Goal: Transaction & Acquisition: Purchase product/service

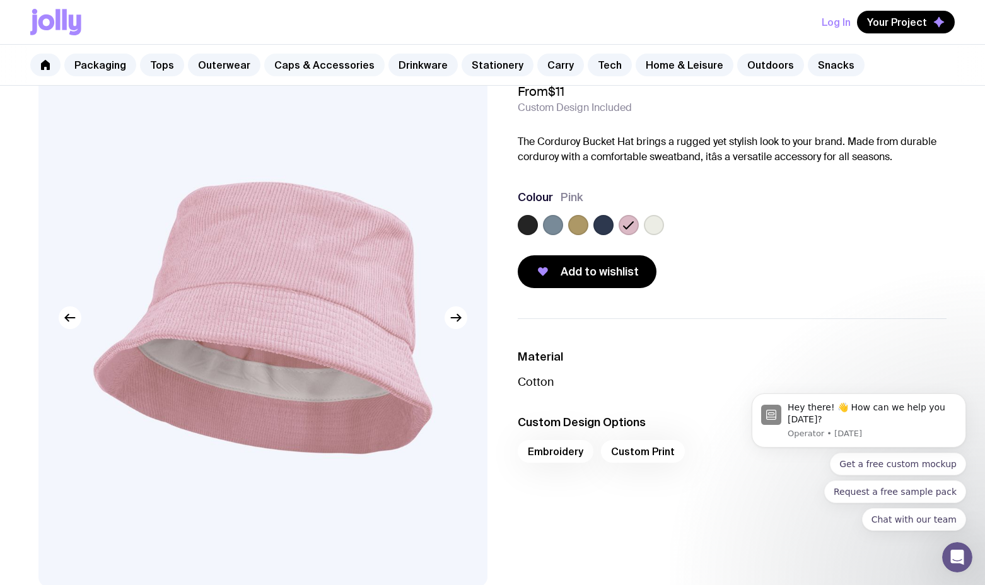
click at [341, 63] on link "Caps & Accessories" at bounding box center [324, 65] width 120 height 23
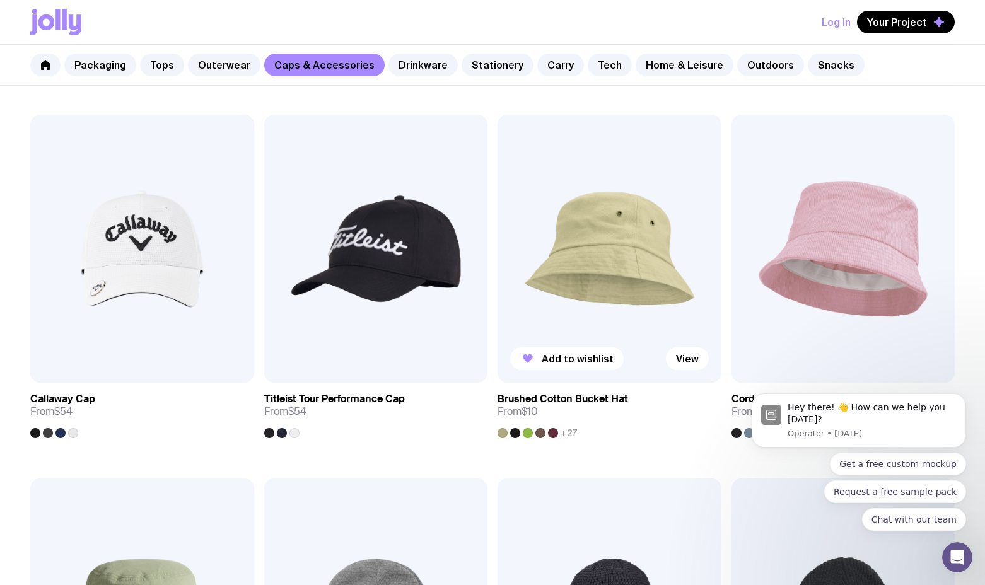
scroll to position [920, 0]
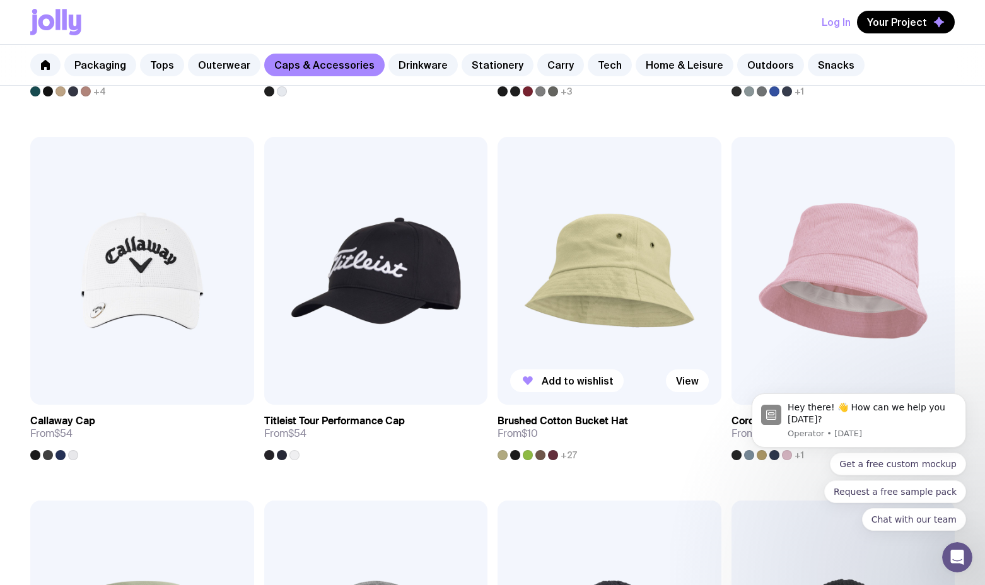
click at [607, 249] on img at bounding box center [610, 271] width 224 height 268
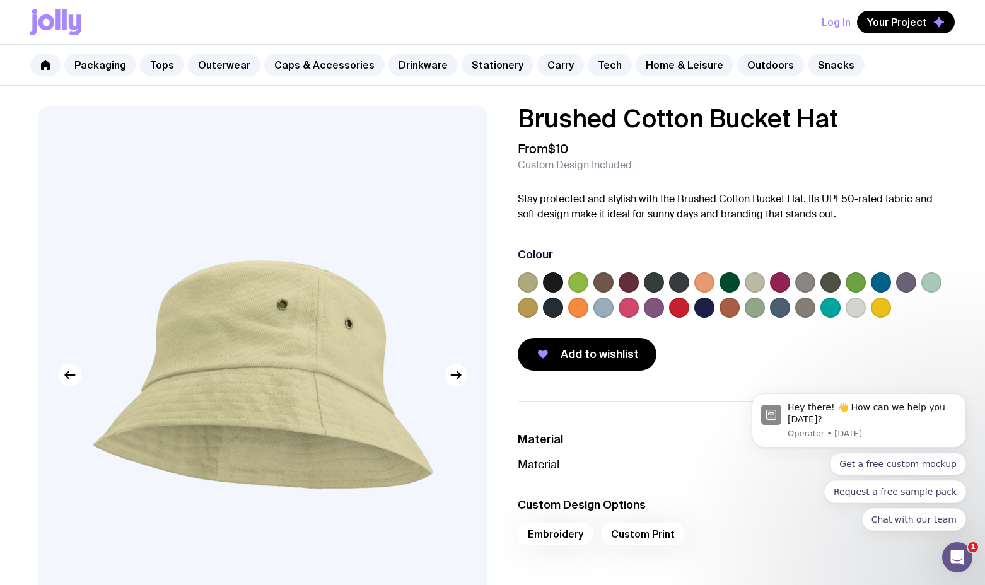
click at [872, 308] on body "Hey there! 👋 How can we help you [DATE]? Operator • [DATE] Get a free custom mo…" at bounding box center [859, 424] width 242 height 245
click at [827, 307] on body "Hey there! 👋 How can we help you [DATE]? Operator • [DATE] Get a free custom mo…" at bounding box center [859, 424] width 242 height 245
click at [825, 307] on body "Hey there! 👋 How can we help you [DATE]? Operator • [DATE] Get a free custom mo…" at bounding box center [859, 424] width 242 height 245
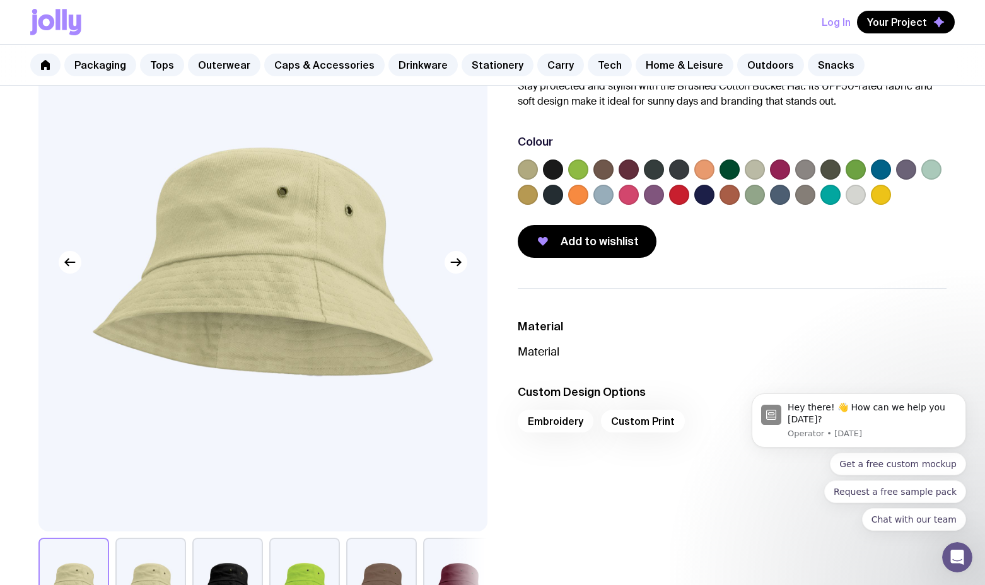
scroll to position [122, 0]
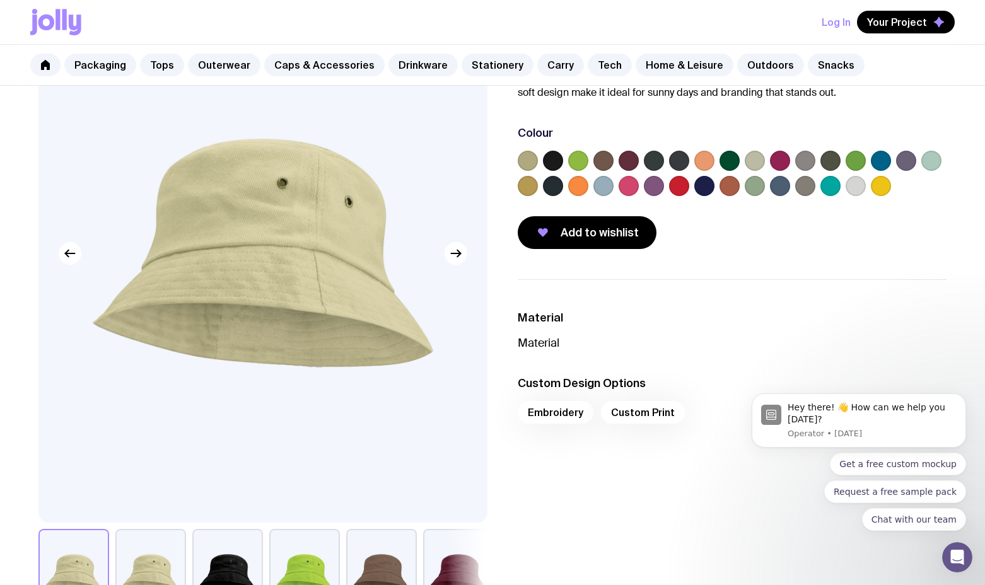
click at [575, 159] on label at bounding box center [578, 161] width 20 height 20
click at [0, 0] on input "radio" at bounding box center [0, 0] width 0 height 0
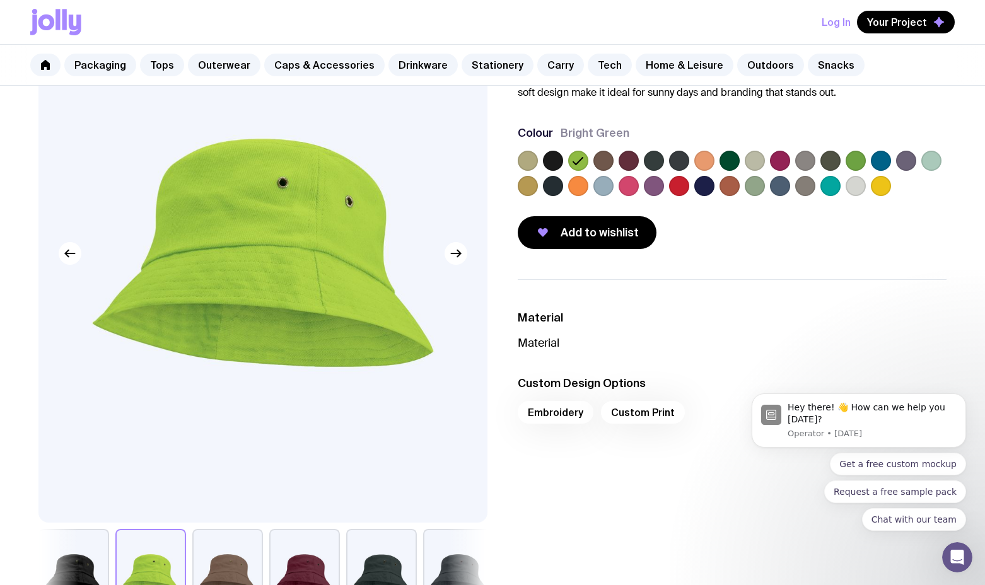
click at [829, 186] on label at bounding box center [831, 186] width 20 height 20
click at [0, 0] on input "radio" at bounding box center [0, 0] width 0 height 0
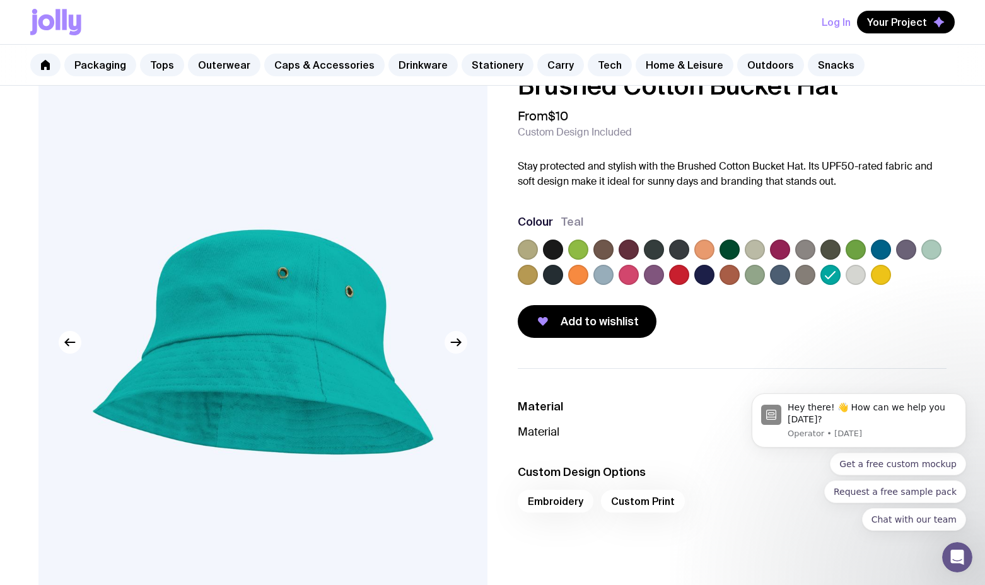
scroll to position [33, 0]
click at [577, 277] on label at bounding box center [578, 274] width 20 height 20
click at [0, 0] on input "radio" at bounding box center [0, 0] width 0 height 0
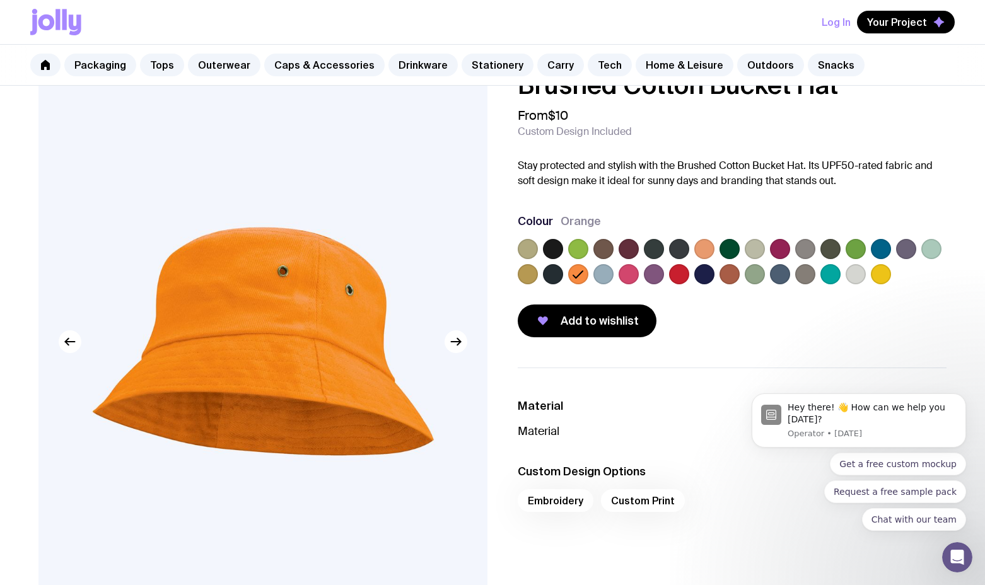
click at [657, 276] on label at bounding box center [654, 274] width 20 height 20
click at [0, 0] on input "radio" at bounding box center [0, 0] width 0 height 0
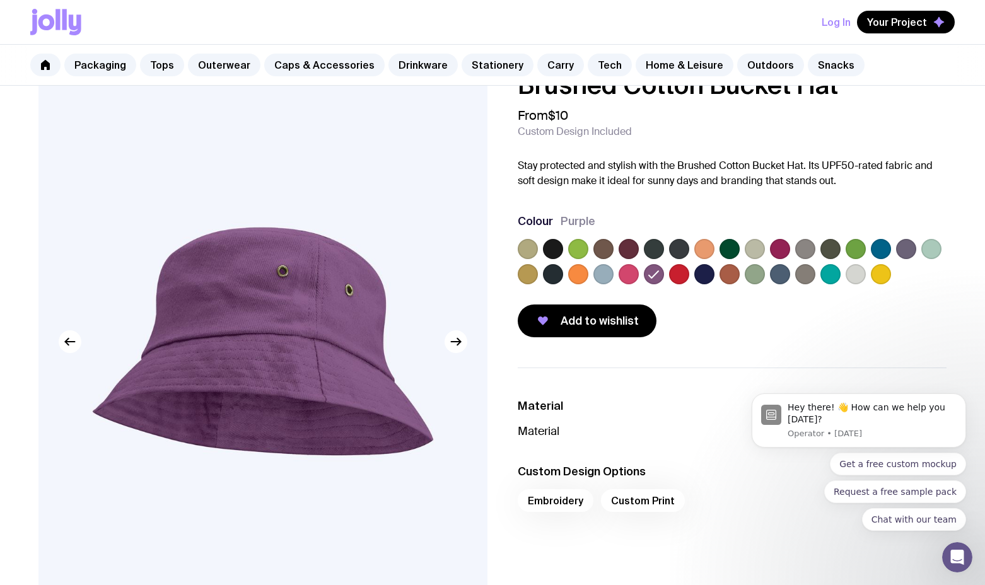
click at [833, 278] on label at bounding box center [831, 274] width 20 height 20
click at [0, 0] on input "radio" at bounding box center [0, 0] width 0 height 0
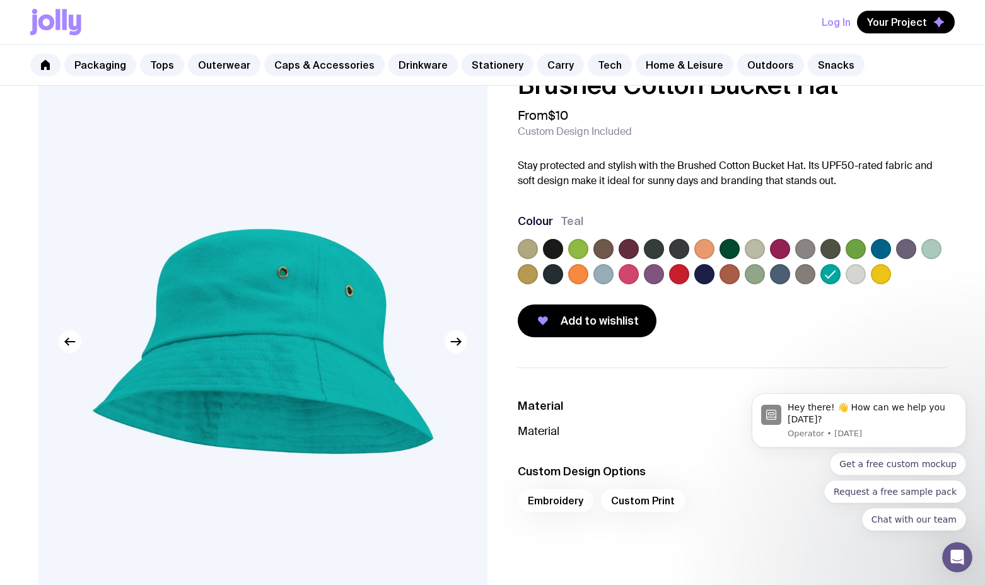
click at [859, 249] on label at bounding box center [856, 249] width 20 height 20
click at [0, 0] on input "radio" at bounding box center [0, 0] width 0 height 0
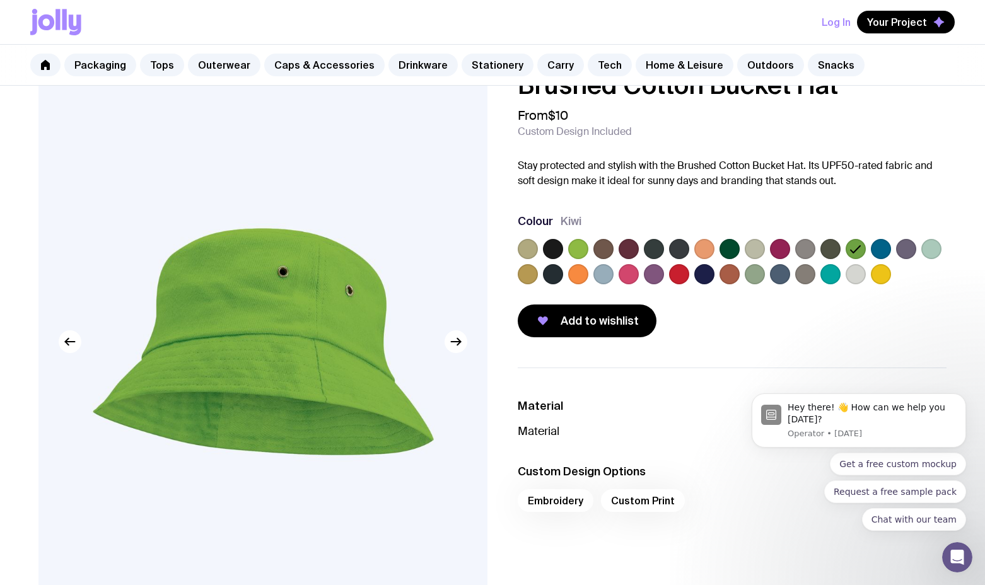
click at [707, 250] on label at bounding box center [705, 249] width 20 height 20
click at [0, 0] on input "radio" at bounding box center [0, 0] width 0 height 0
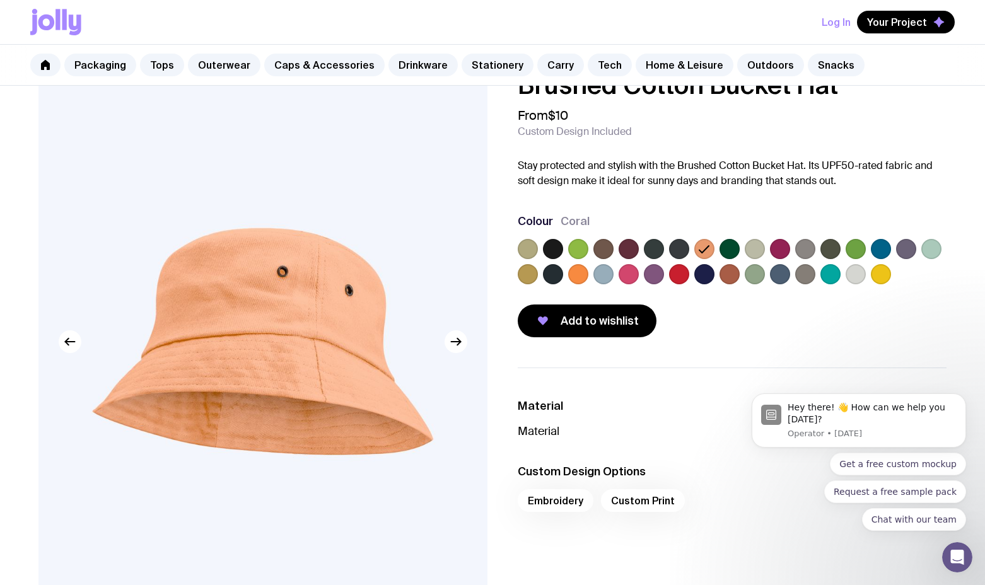
click at [934, 253] on label at bounding box center [932, 249] width 20 height 20
click at [0, 0] on input "radio" at bounding box center [0, 0] width 0 height 0
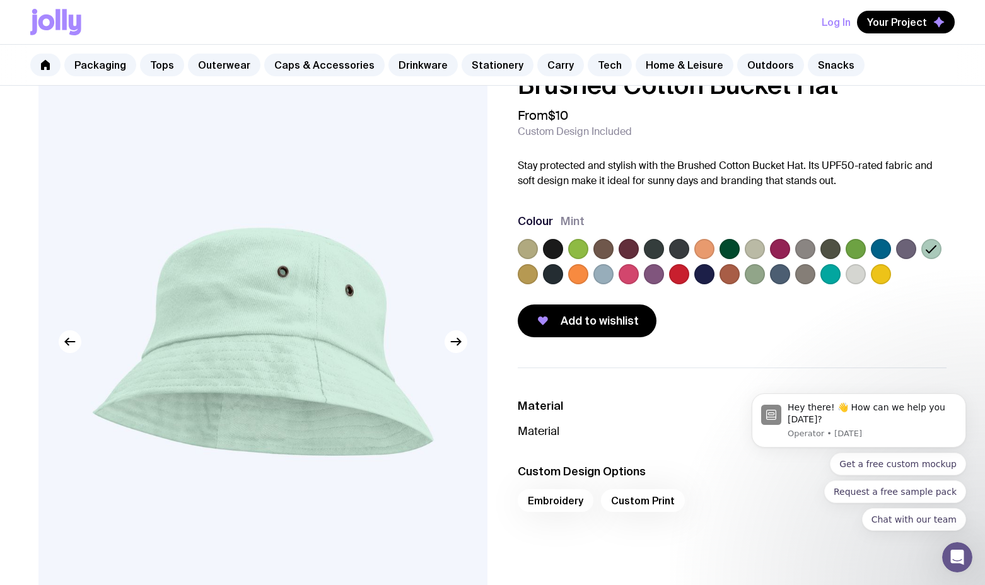
click at [599, 278] on label at bounding box center [604, 274] width 20 height 20
click at [0, 0] on input "radio" at bounding box center [0, 0] width 0 height 0
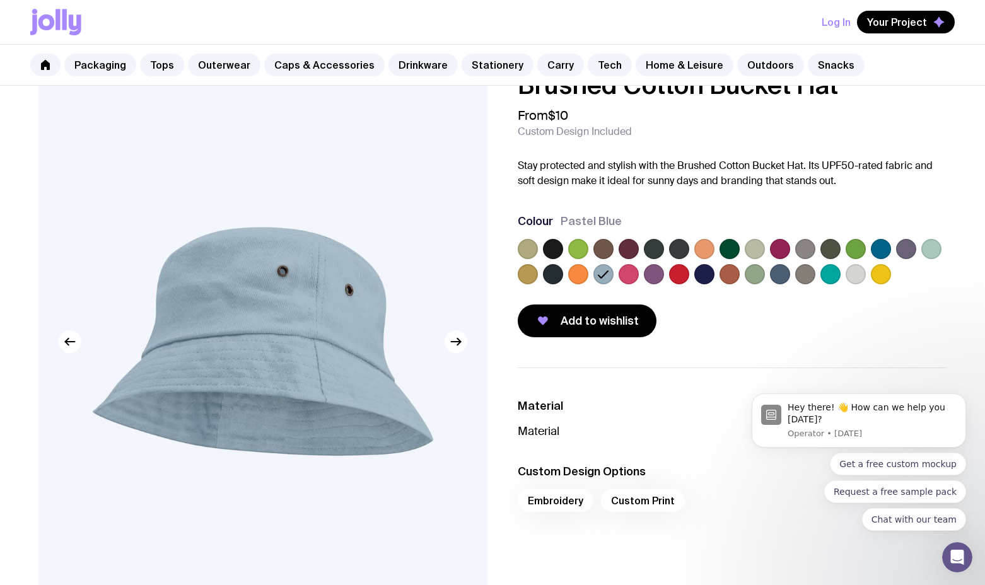
click at [776, 250] on label at bounding box center [780, 249] width 20 height 20
click at [0, 0] on input "radio" at bounding box center [0, 0] width 0 height 0
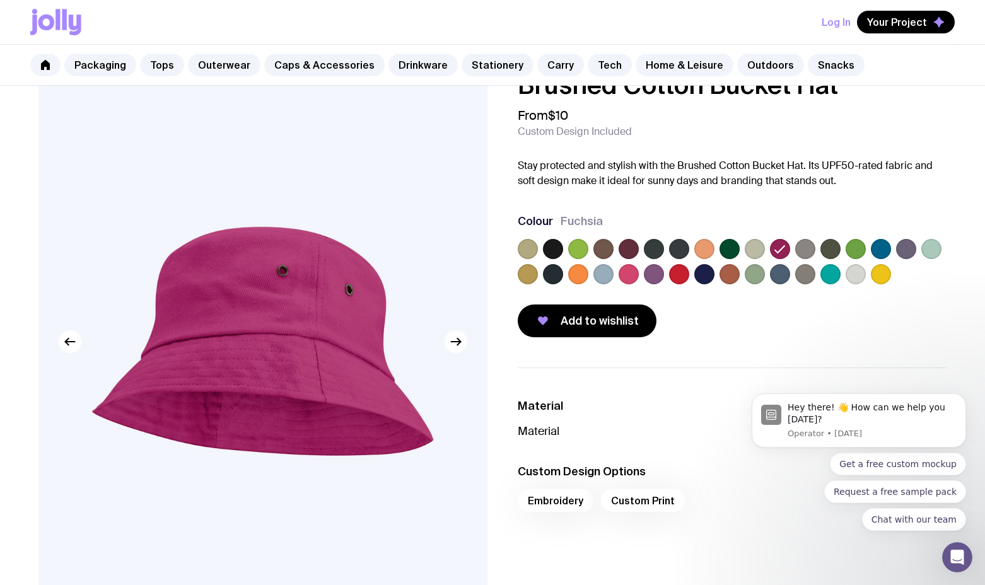
click at [659, 274] on label at bounding box center [654, 274] width 20 height 20
click at [0, 0] on input "radio" at bounding box center [0, 0] width 0 height 0
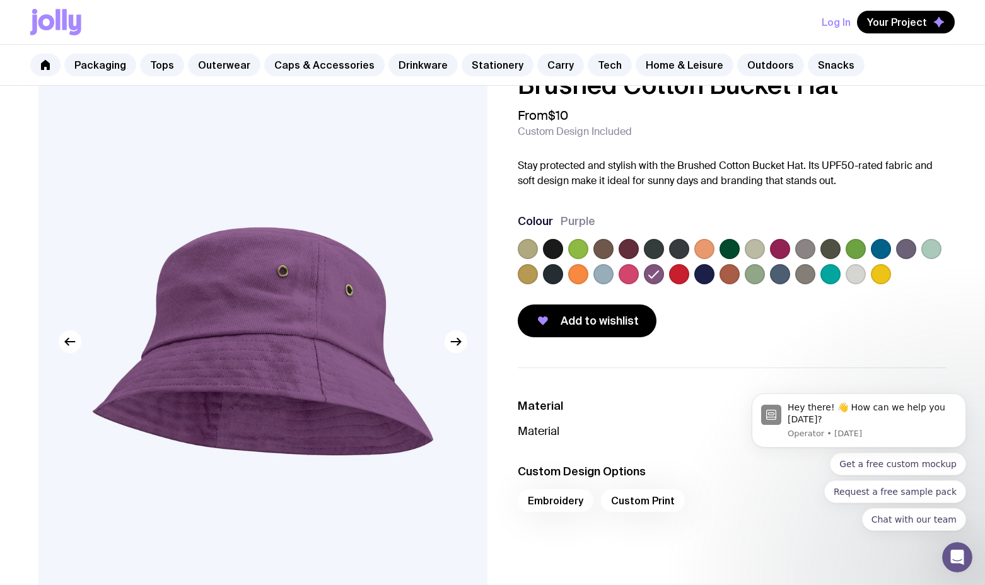
click at [877, 245] on label at bounding box center [881, 249] width 20 height 20
click at [0, 0] on input "radio" at bounding box center [0, 0] width 0 height 0
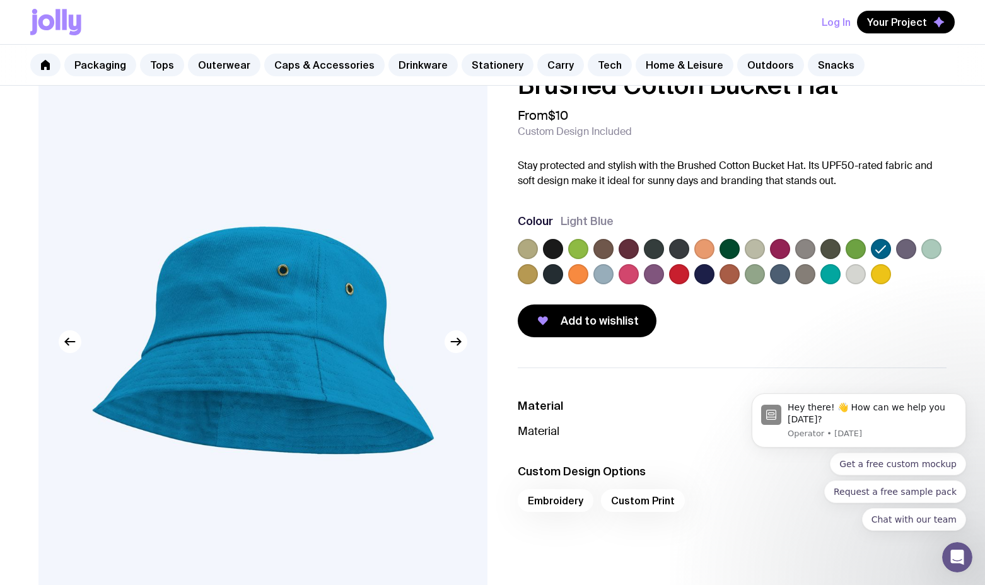
click at [581, 246] on label at bounding box center [578, 249] width 20 height 20
click at [0, 0] on input "radio" at bounding box center [0, 0] width 0 height 0
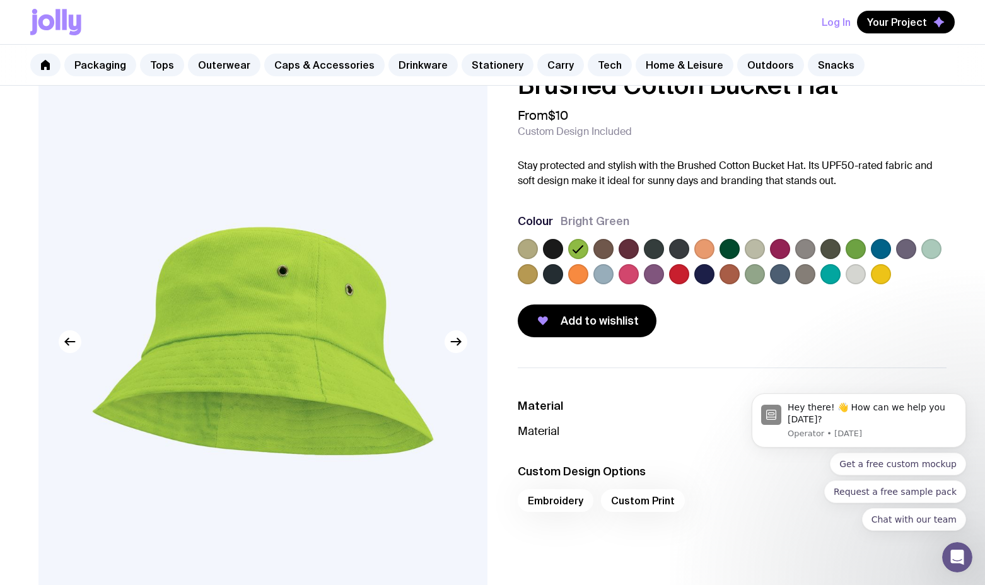
click at [854, 277] on label at bounding box center [856, 274] width 20 height 20
click at [0, 0] on input "radio" at bounding box center [0, 0] width 0 height 0
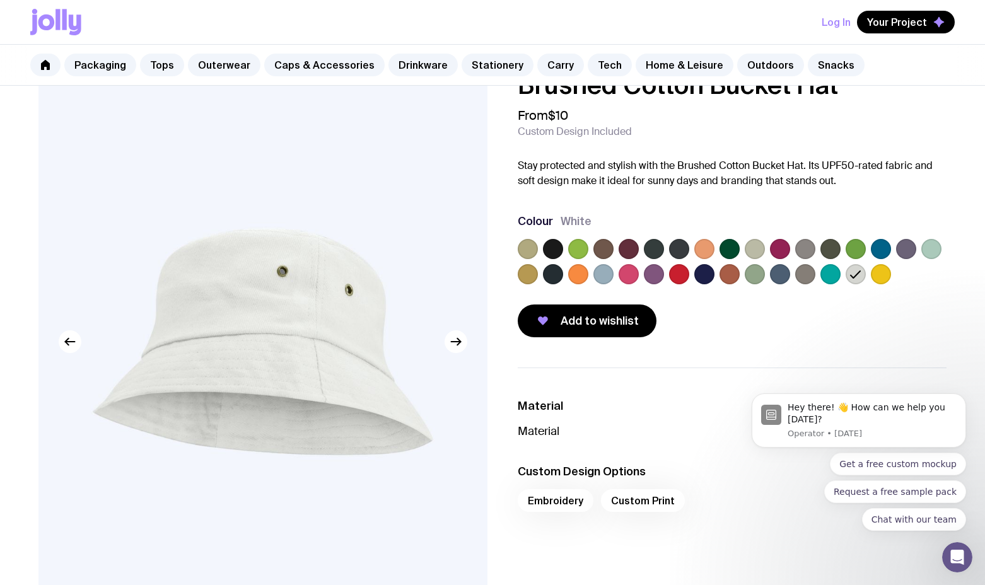
click at [887, 278] on label at bounding box center [881, 274] width 20 height 20
click at [0, 0] on input "radio" at bounding box center [0, 0] width 0 height 0
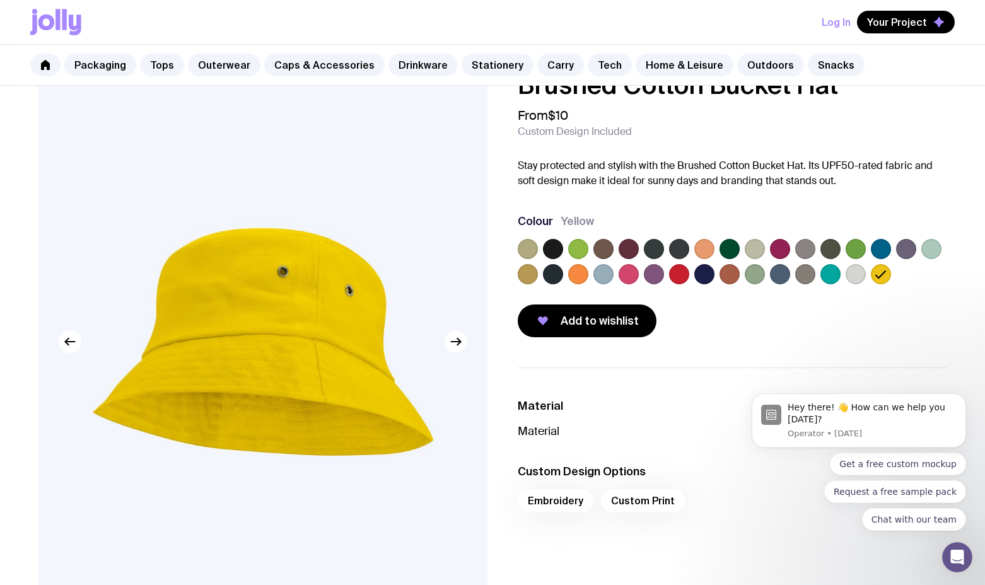
click at [629, 276] on label at bounding box center [629, 274] width 20 height 20
click at [0, 0] on input "radio" at bounding box center [0, 0] width 0 height 0
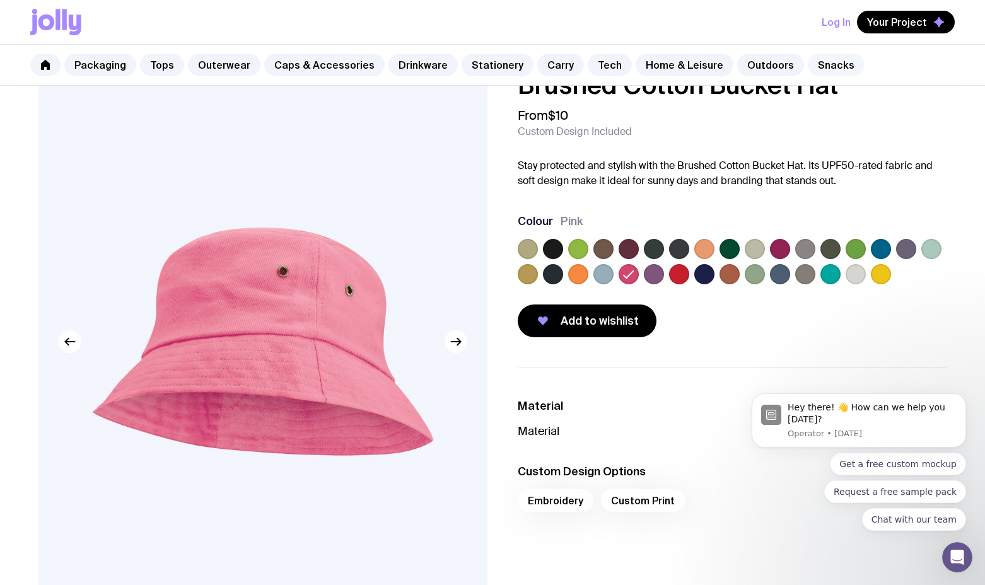
click at [808, 67] on link "Snacks" at bounding box center [836, 65] width 57 height 23
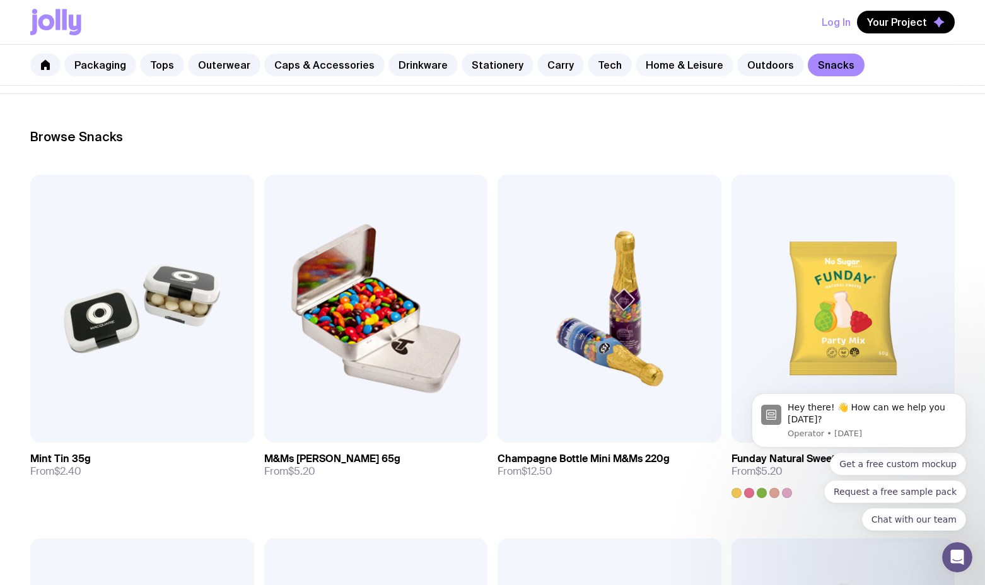
scroll to position [144, 0]
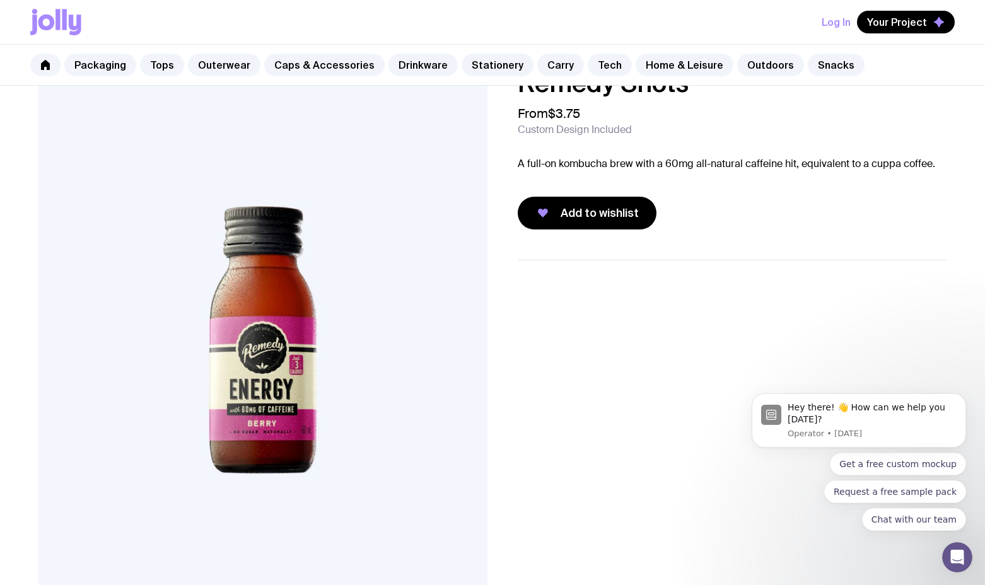
scroll to position [36, 0]
click at [812, 63] on link "Snacks" at bounding box center [836, 65] width 57 height 23
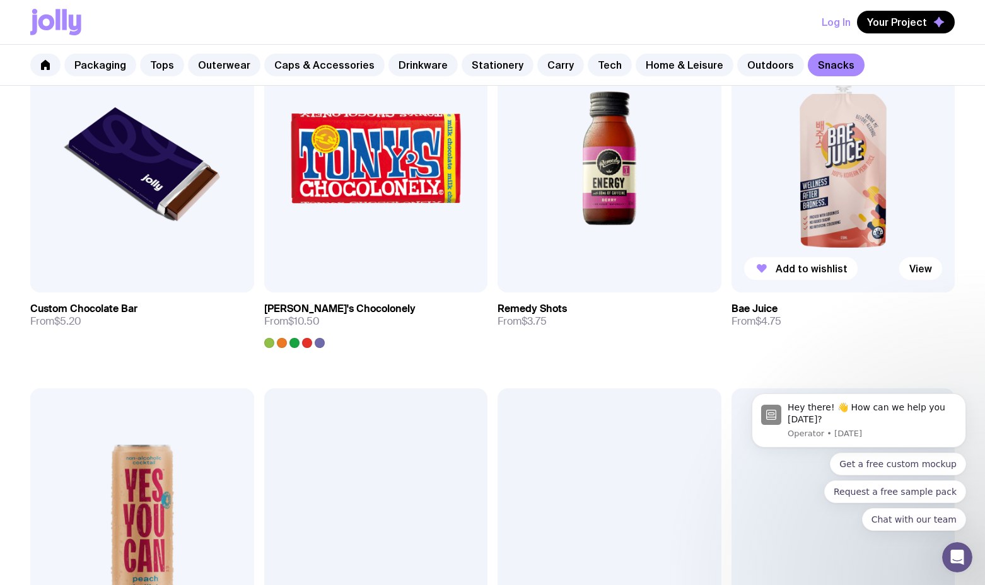
scroll to position [668, 0]
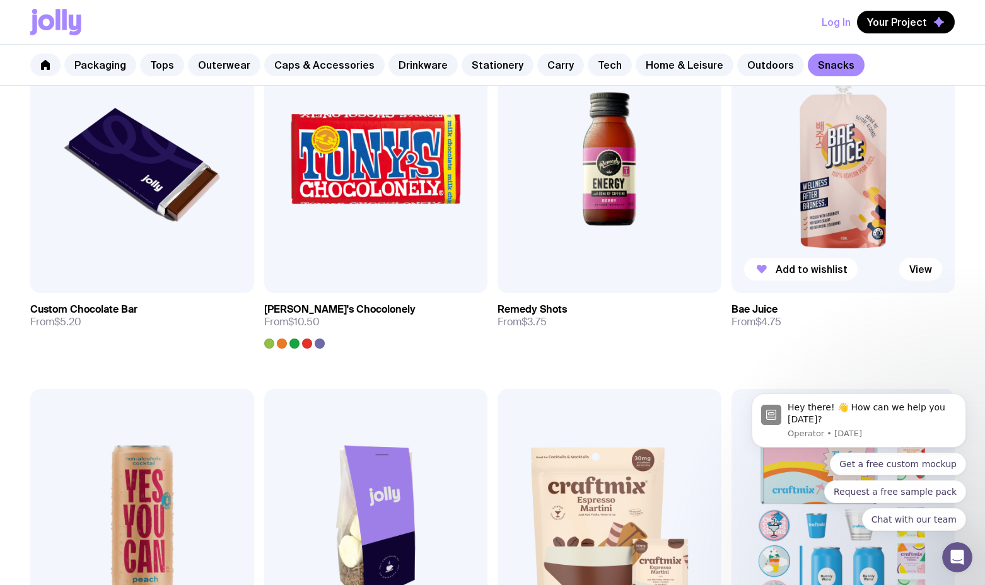
click at [841, 192] on img at bounding box center [844, 159] width 224 height 268
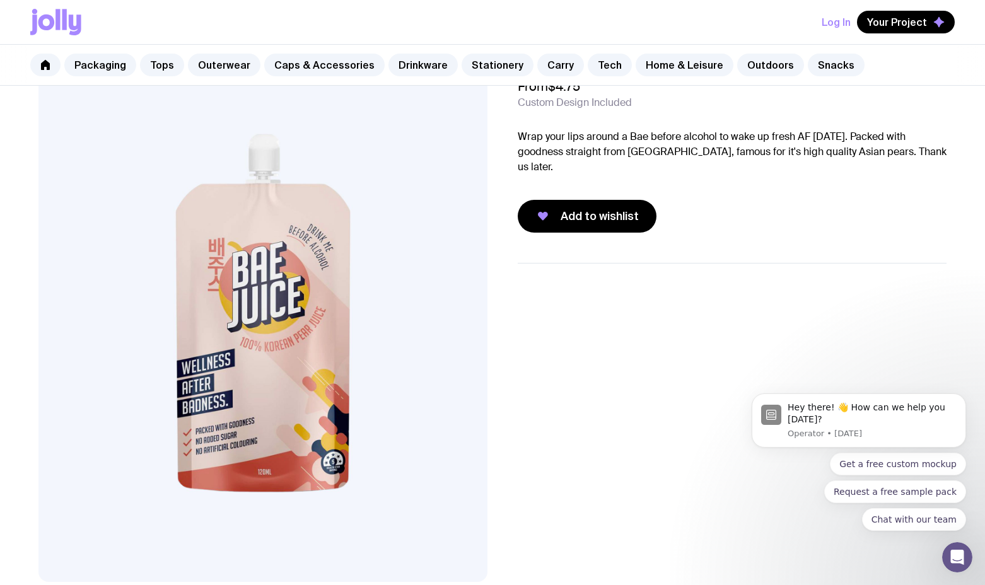
scroll to position [62, 0]
click at [497, 62] on link "Stationery" at bounding box center [498, 65] width 72 height 23
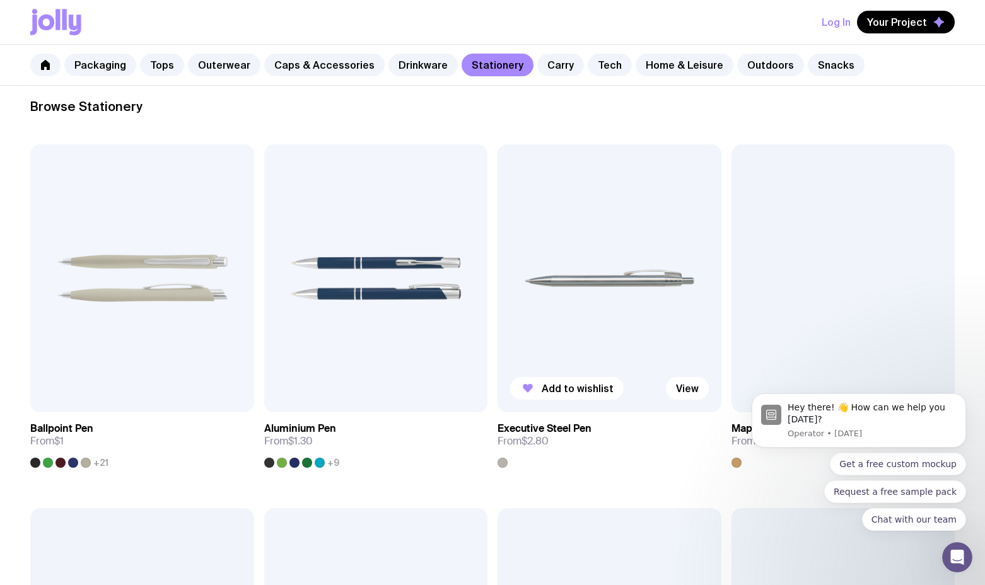
scroll to position [189, 0]
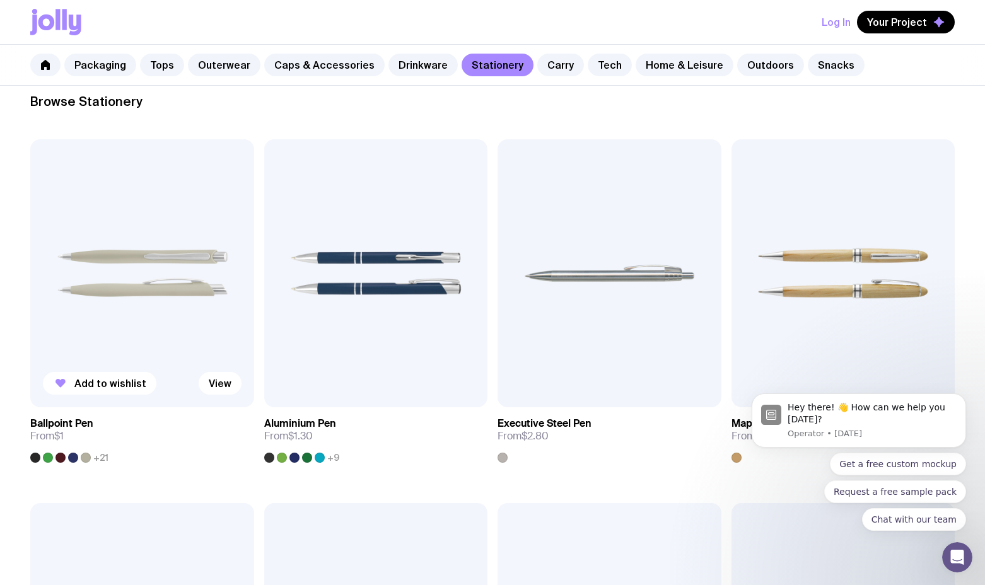
click at [190, 252] on img at bounding box center [142, 273] width 224 height 268
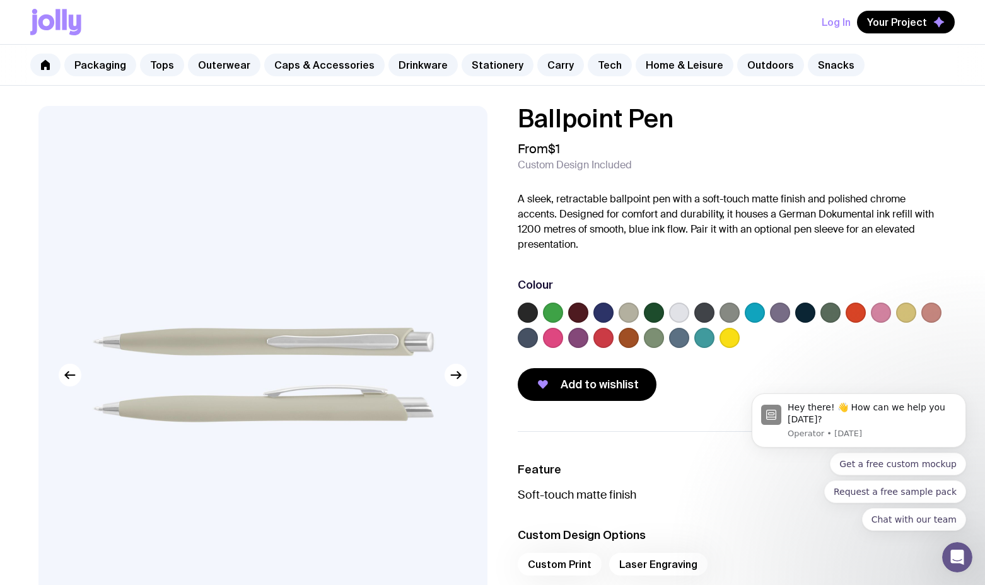
click at [733, 337] on label at bounding box center [730, 338] width 20 height 20
click at [0, 0] on input "radio" at bounding box center [0, 0] width 0 height 0
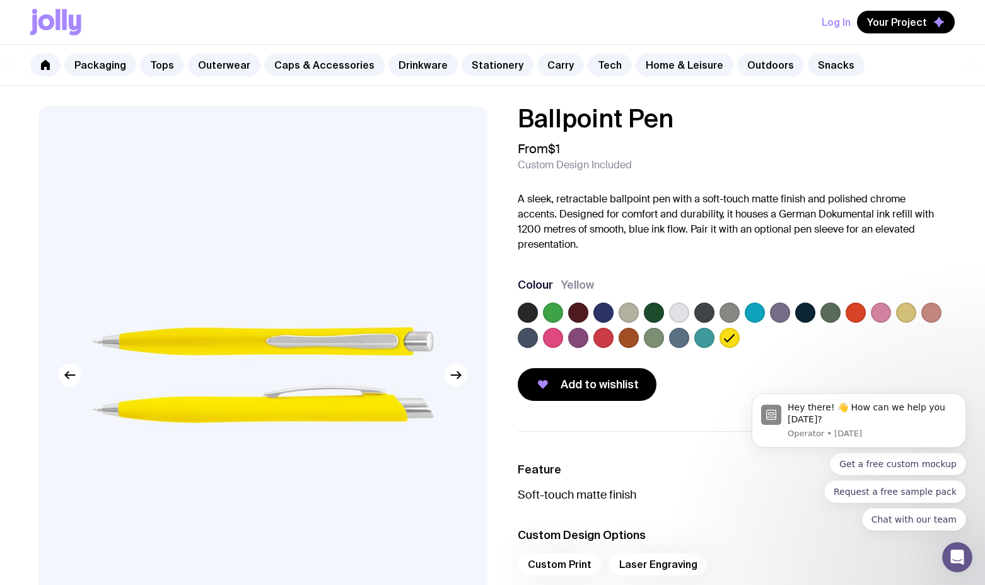
drag, startPoint x: 604, startPoint y: 337, endPoint x: 580, endPoint y: 339, distance: 24.1
click at [604, 337] on label at bounding box center [604, 338] width 20 height 20
click at [0, 0] on input "radio" at bounding box center [0, 0] width 0 height 0
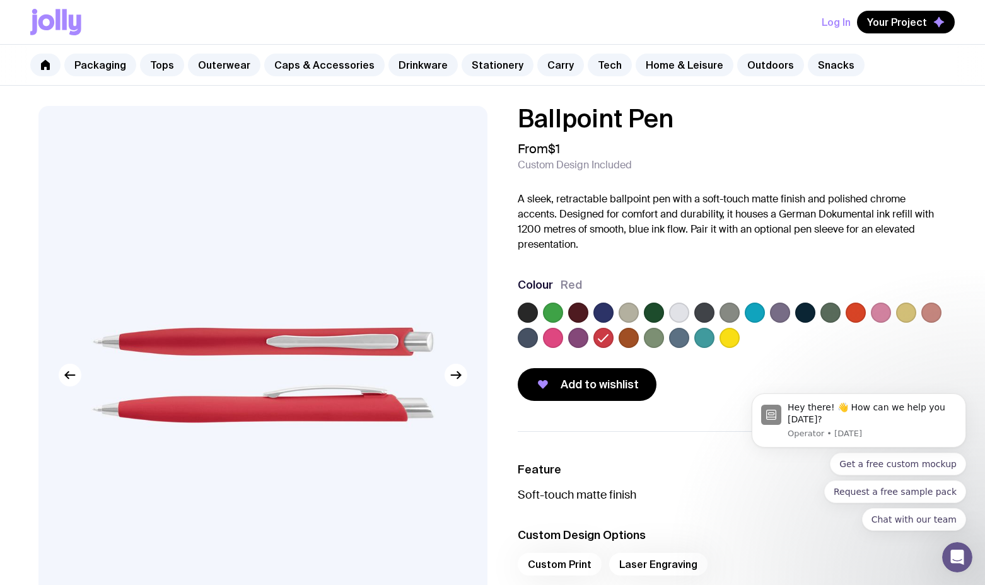
click at [552, 338] on label at bounding box center [553, 338] width 20 height 20
click at [0, 0] on input "radio" at bounding box center [0, 0] width 0 height 0
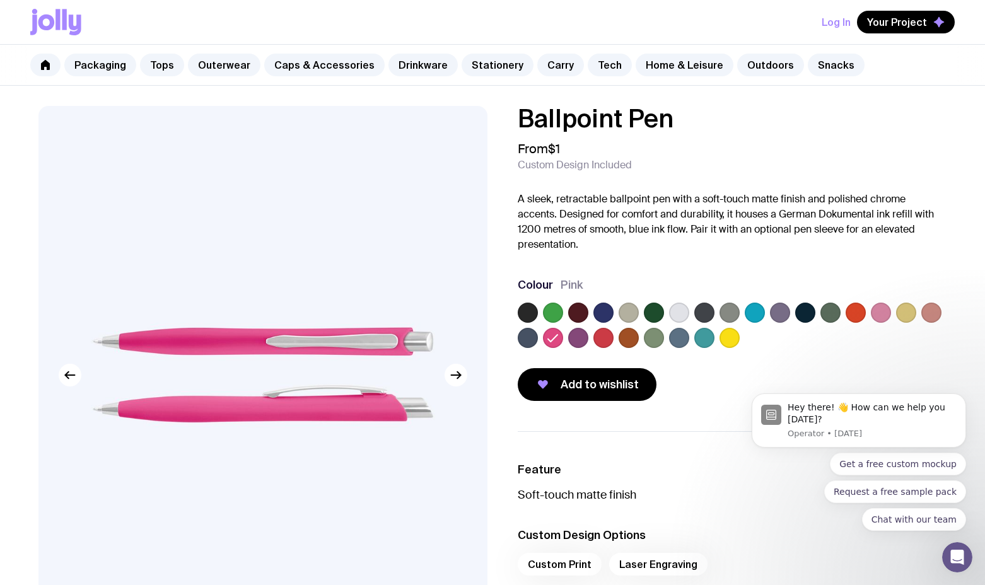
click at [554, 305] on label at bounding box center [553, 313] width 20 height 20
click at [0, 0] on input "radio" at bounding box center [0, 0] width 0 height 0
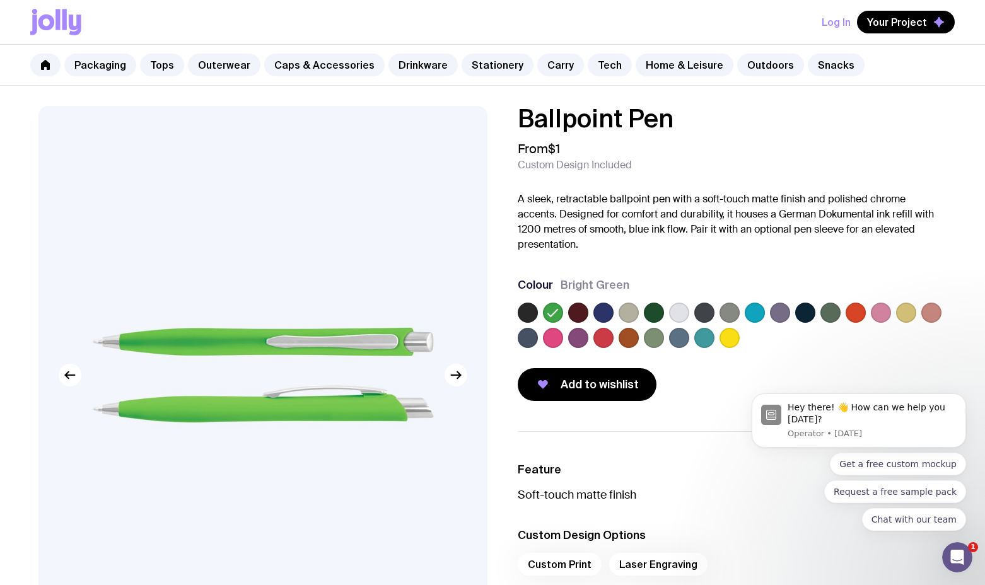
click at [843, 315] on body "Hey there! 👋 How can we help you [DATE]? Operator • [DATE] Get a free custom mo…" at bounding box center [859, 424] width 242 height 245
click at [852, 315] on body "Hey there! 👋 How can we help you [DATE]? Operator • [DATE] Get a free custom mo…" at bounding box center [859, 424] width 242 height 245
click at [876, 310] on body "Hey there! 👋 How can we help you [DATE]? Operator • [DATE] Get a free custom mo…" at bounding box center [859, 424] width 242 height 245
drag, startPoint x: 733, startPoint y: 384, endPoint x: 836, endPoint y: 390, distance: 103.0
click html "Hey there! 👋 How can we help you [DATE]? Operator • [DATE] Get a free custom mo…"
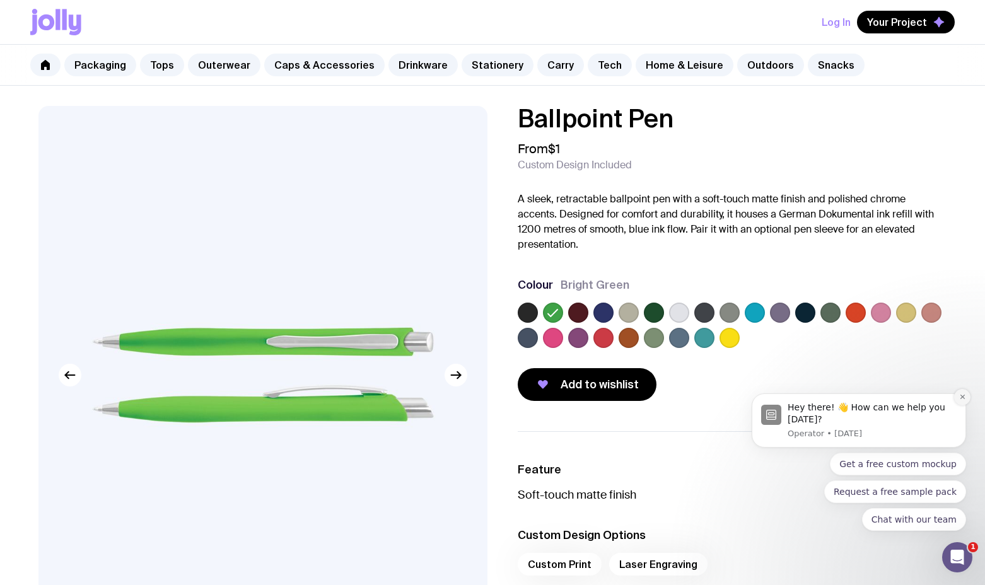
click at [962, 397] on icon "Dismiss notification" at bounding box center [962, 397] width 4 height 4
click at [875, 313] on label at bounding box center [881, 313] width 20 height 20
click at [0, 0] on input "radio" at bounding box center [0, 0] width 0 height 0
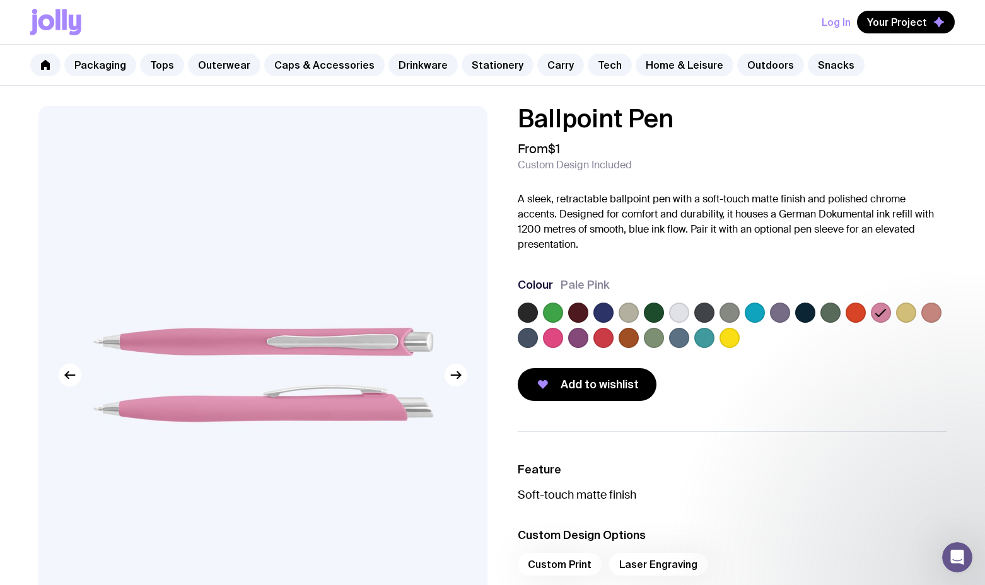
click at [599, 342] on label at bounding box center [604, 338] width 20 height 20
click at [0, 0] on input "radio" at bounding box center [0, 0] width 0 height 0
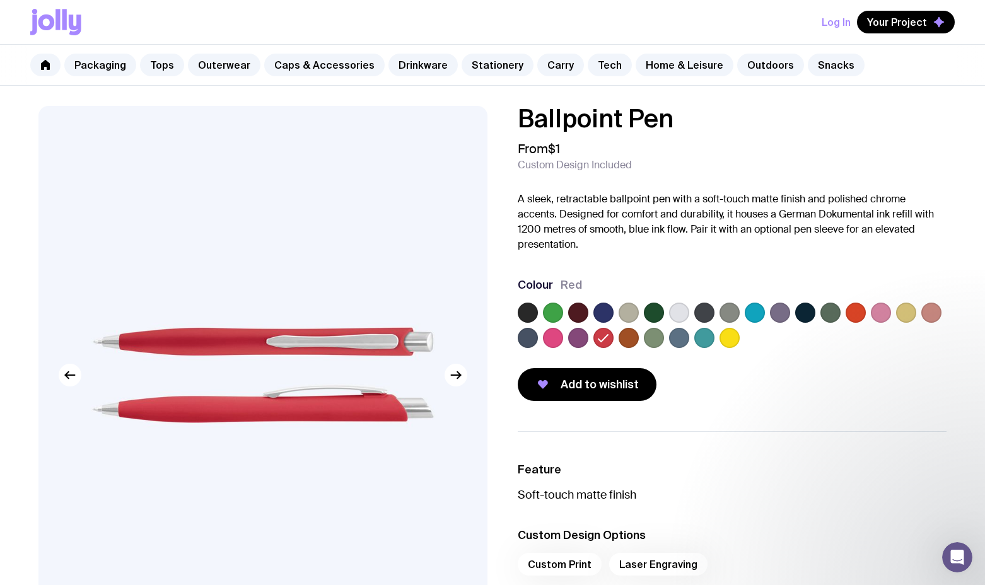
click at [578, 340] on label at bounding box center [578, 338] width 20 height 20
click at [0, 0] on input "radio" at bounding box center [0, 0] width 0 height 0
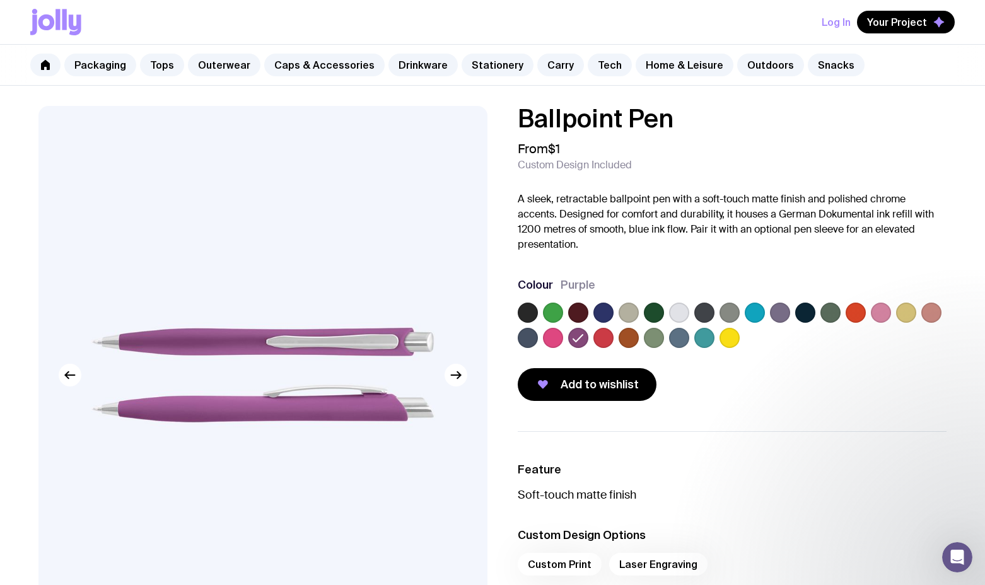
click at [730, 337] on label at bounding box center [730, 338] width 20 height 20
click at [0, 0] on input "radio" at bounding box center [0, 0] width 0 height 0
